Goal: Information Seeking & Learning: Learn about a topic

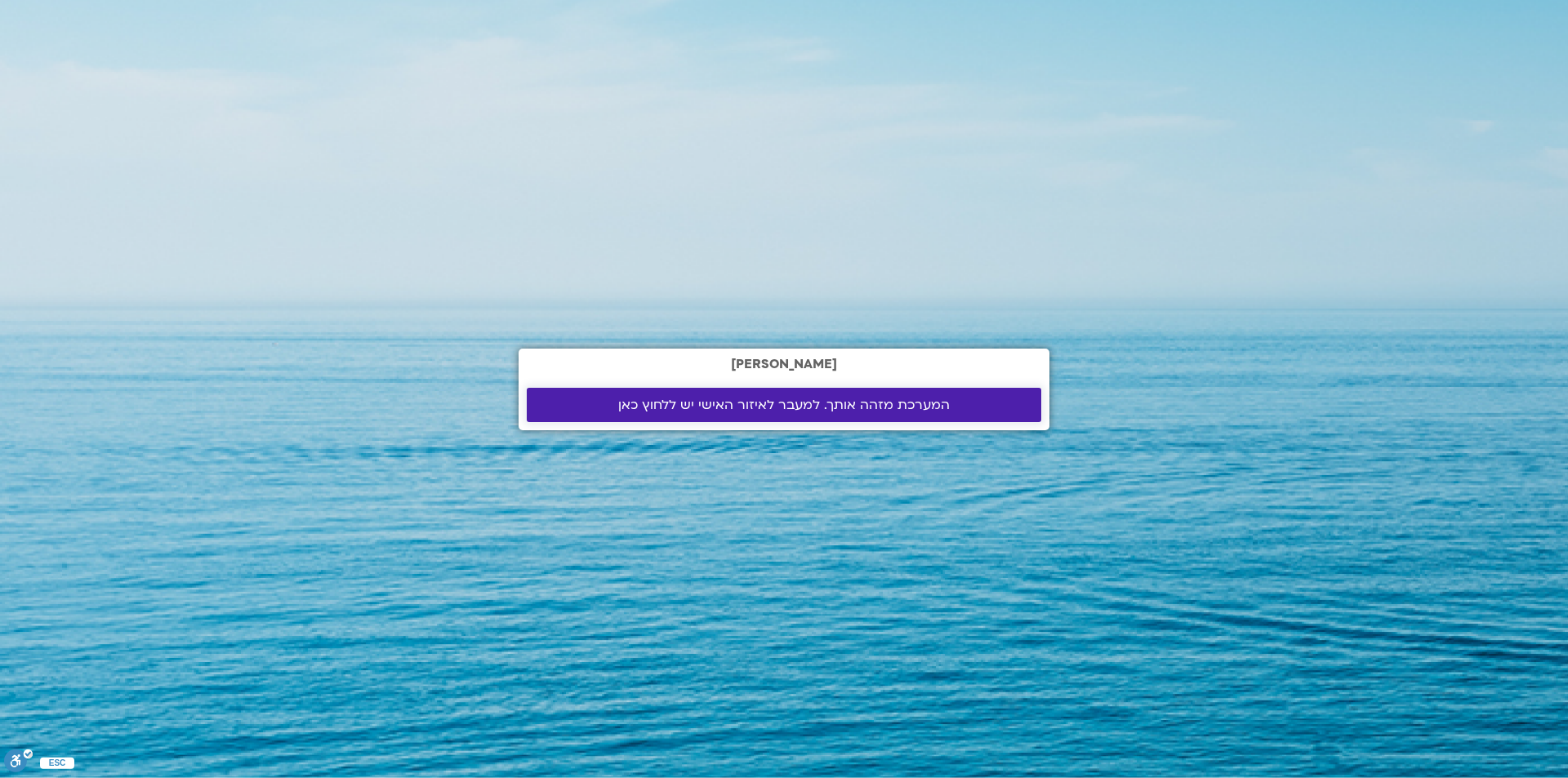
click at [708, 403] on span "המערכת מזהה אותך. למעבר לאיזור האישי יש ללחוץ כאן" at bounding box center [784, 405] width 332 height 14
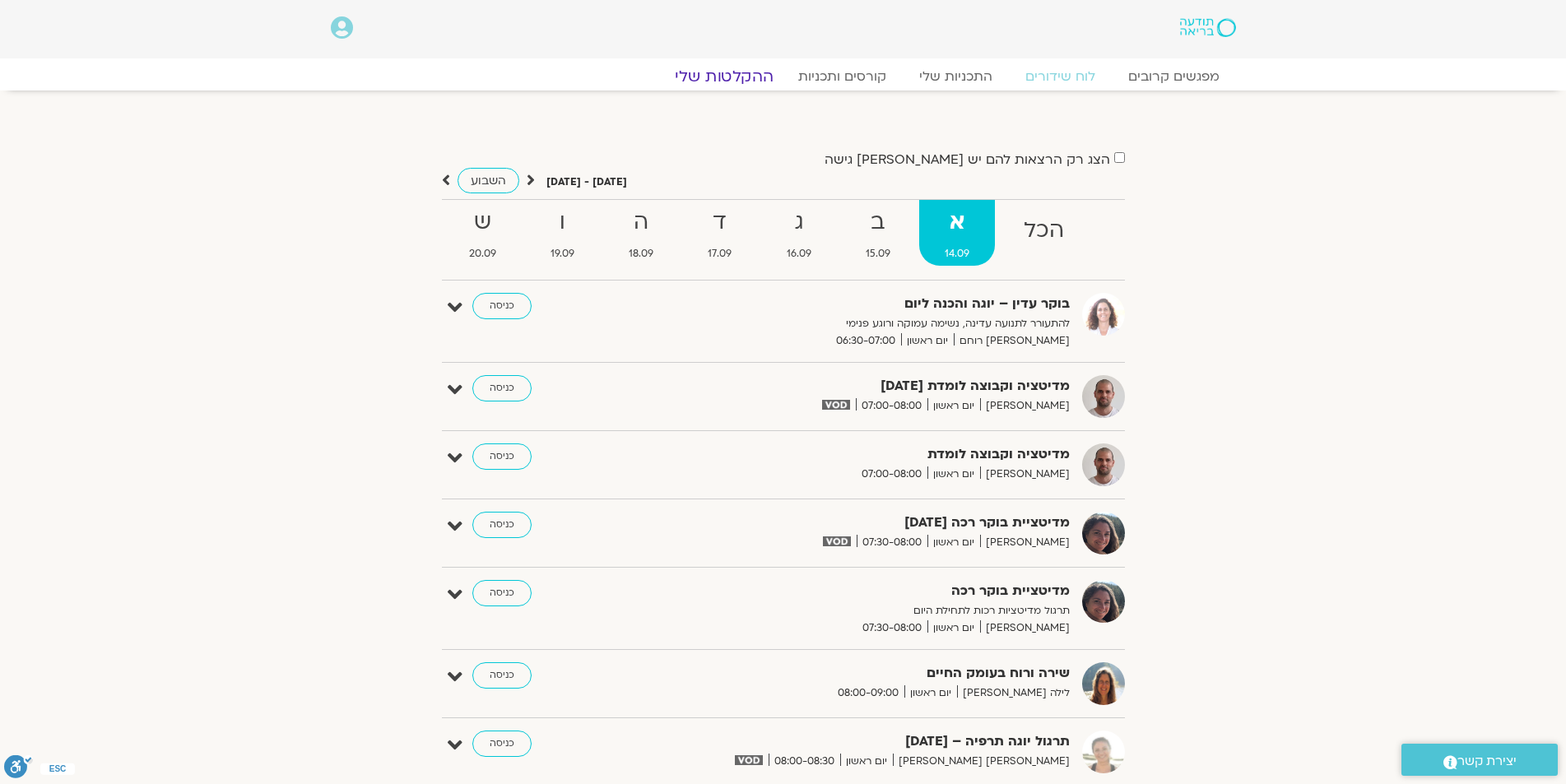
click at [721, 71] on link "ההקלטות שלי" at bounding box center [724, 77] width 139 height 20
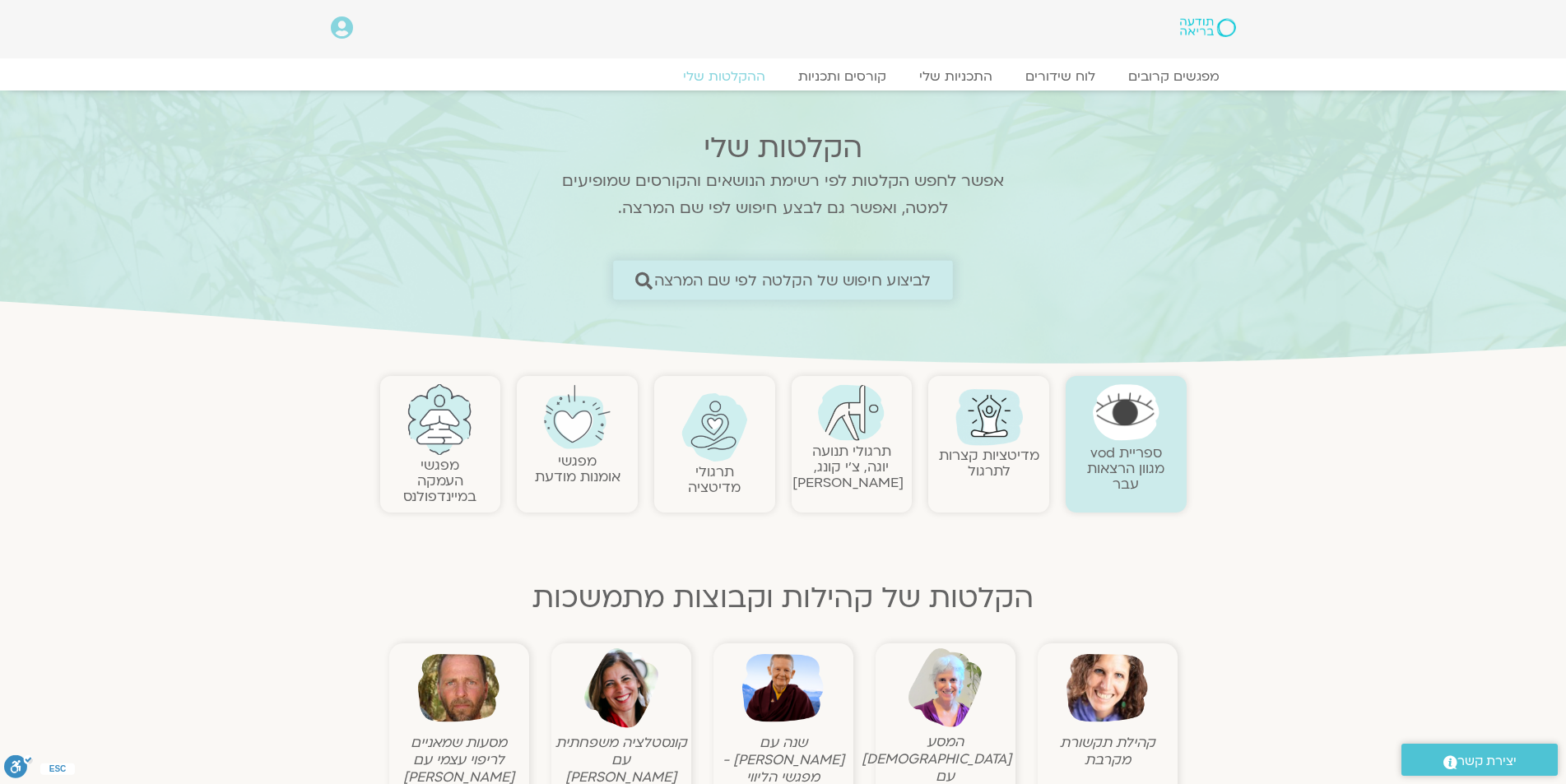
click at [648, 277] on icon at bounding box center [643, 280] width 17 height 17
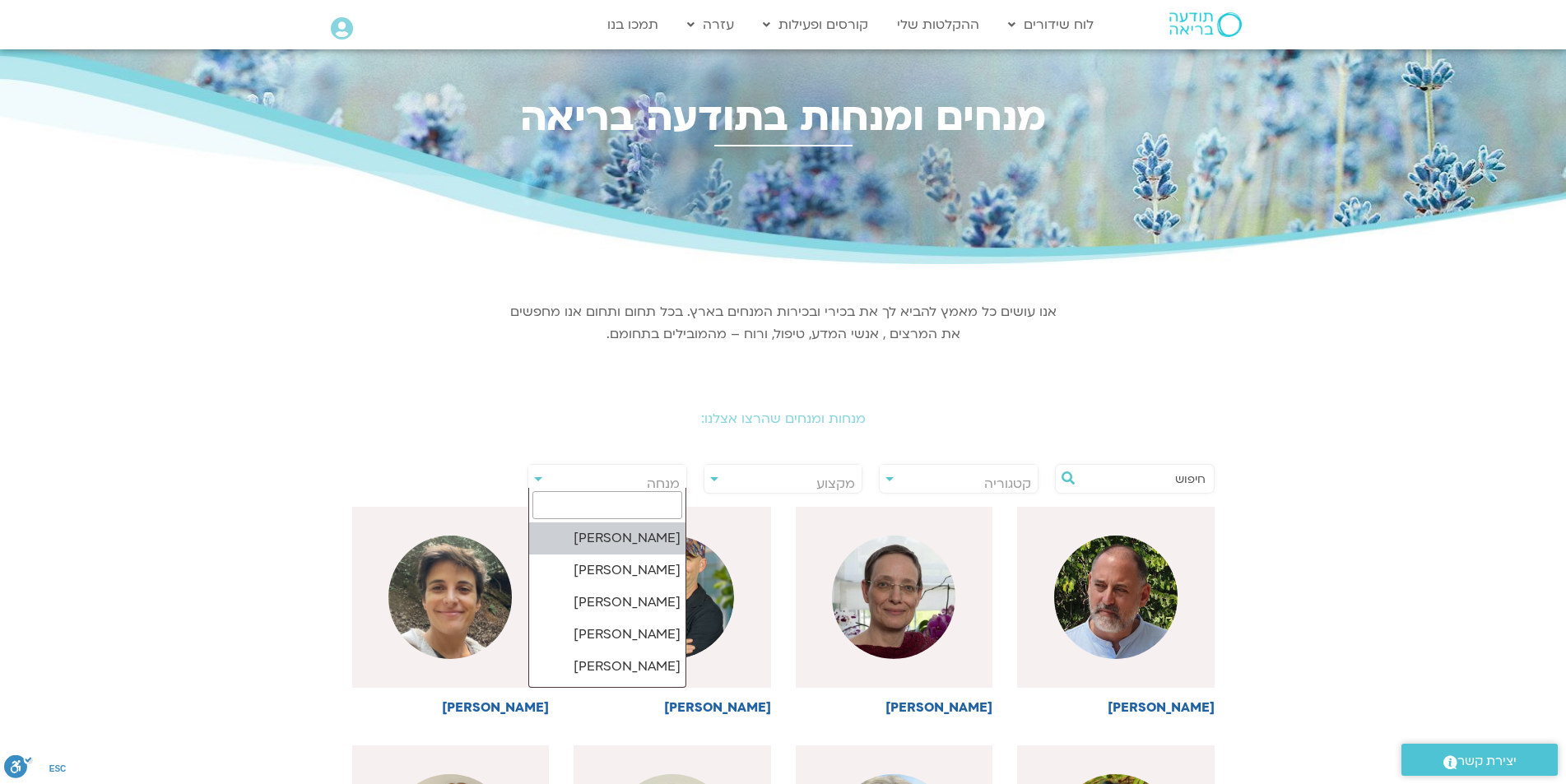
click at [533, 482] on span "מנחה" at bounding box center [607, 483] width 158 height 38
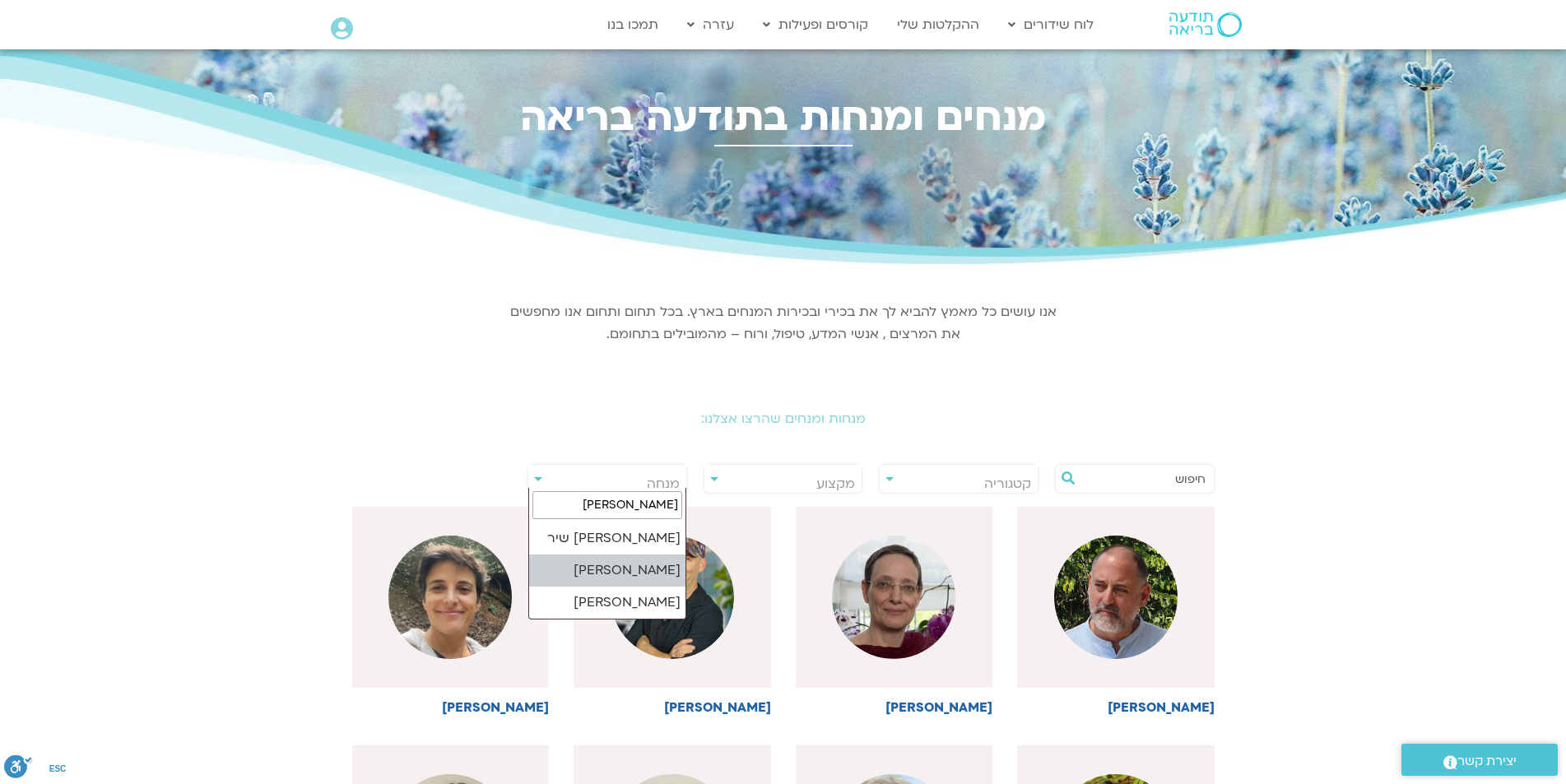
type input "[PERSON_NAME]"
select select "******"
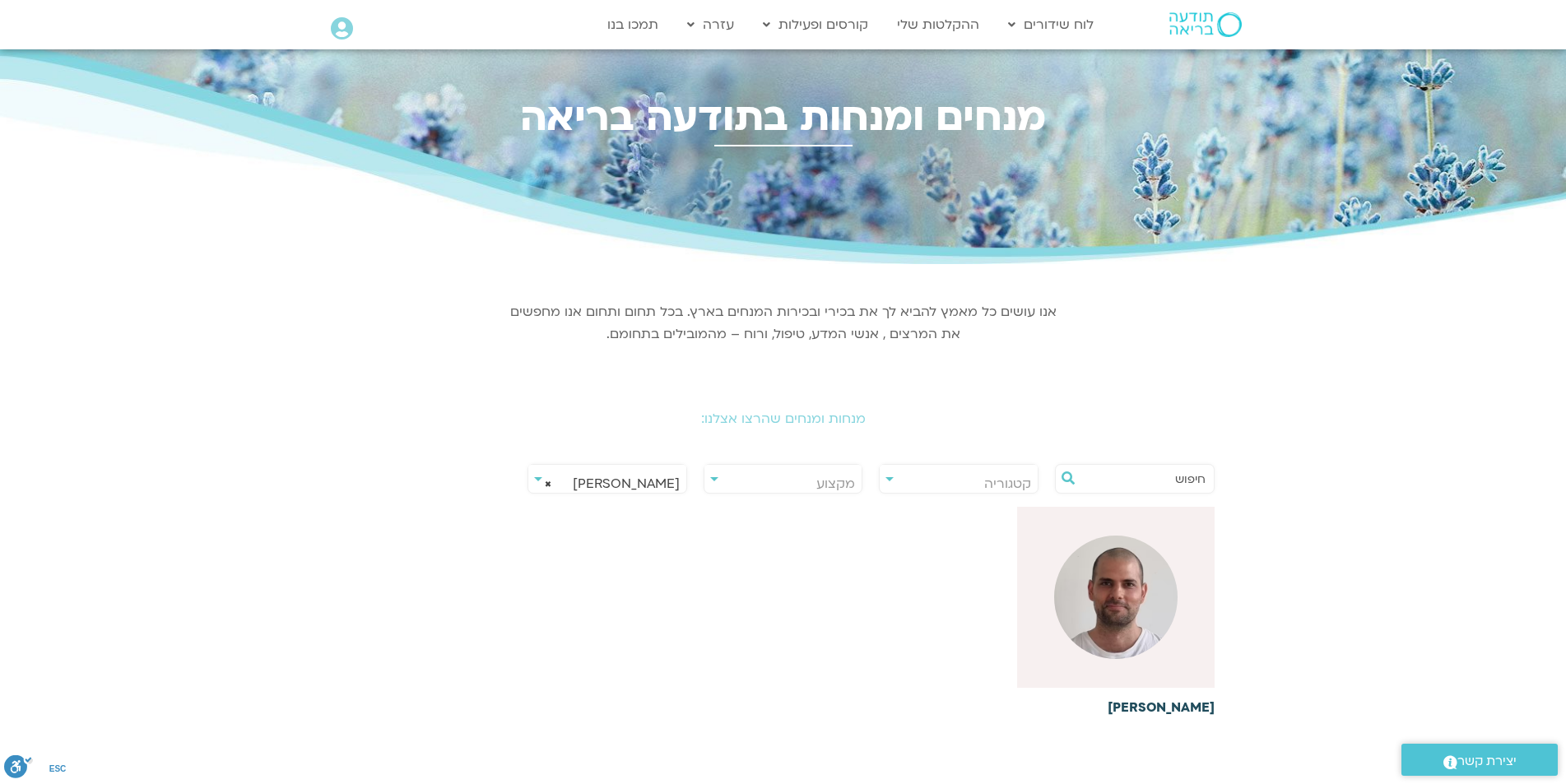
click at [1136, 573] on img at bounding box center [1116, 598] width 123 height 123
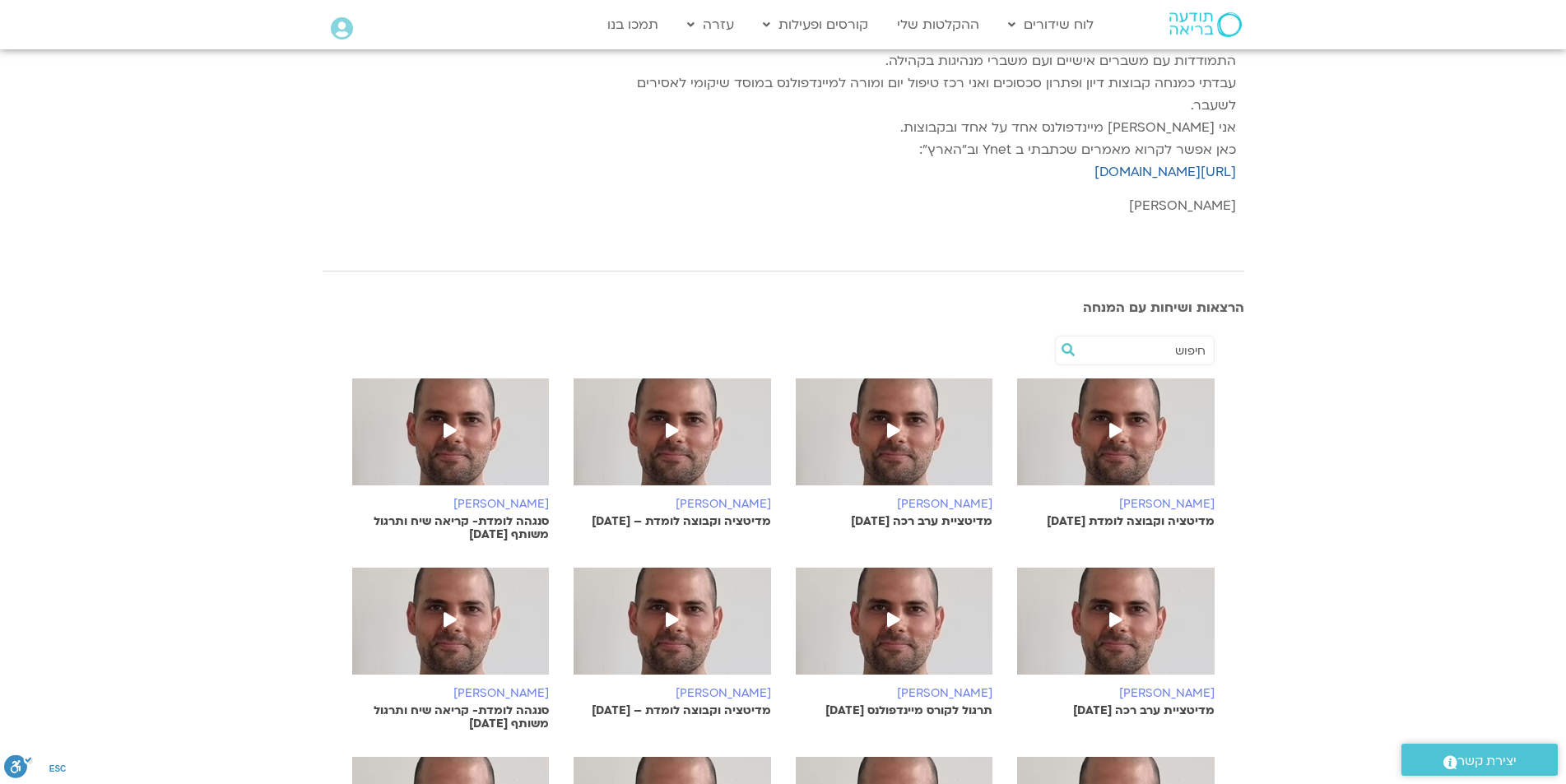
scroll to position [329, 0]
